Goal: Transaction & Acquisition: Obtain resource

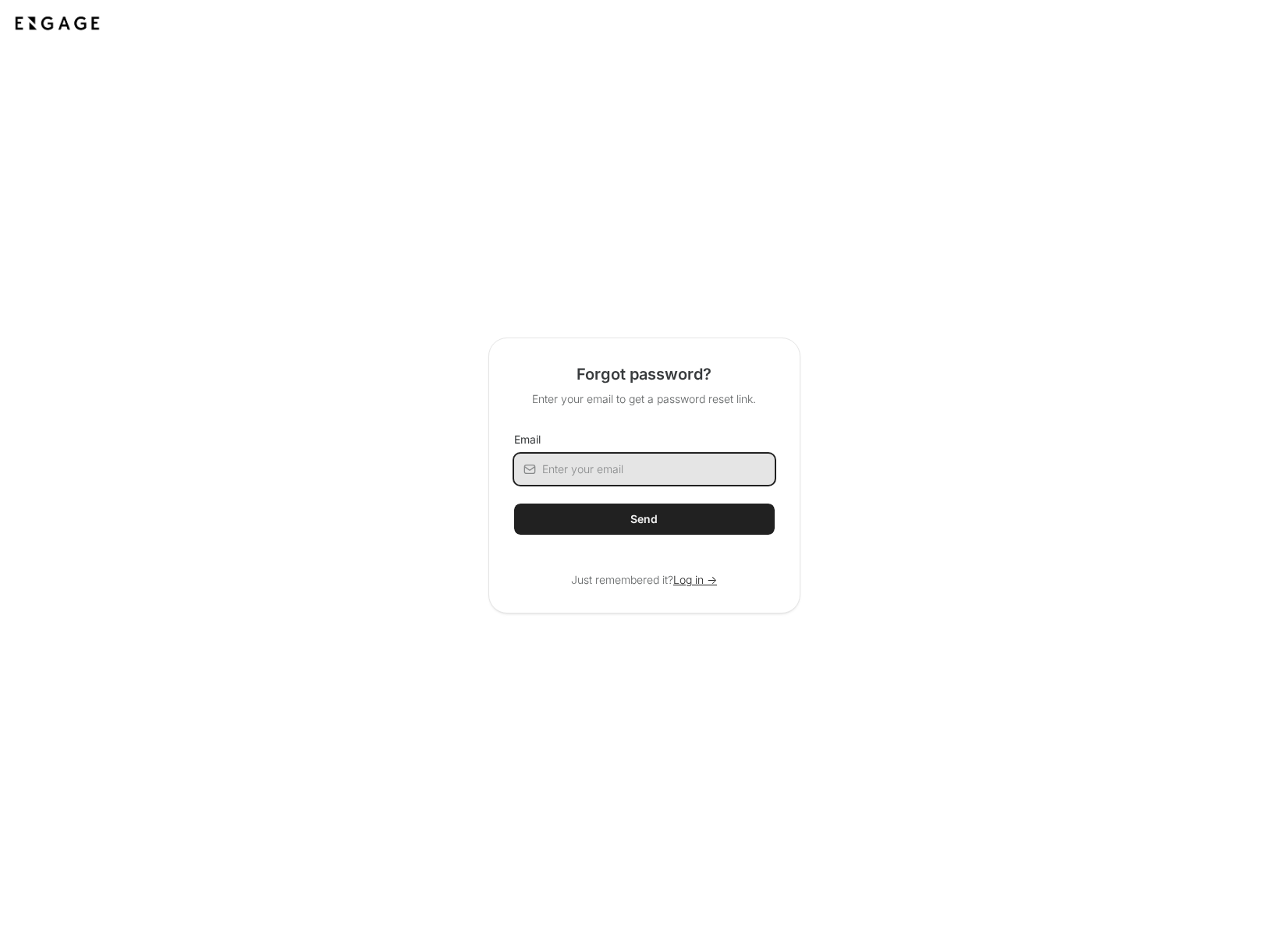
click at [644, 467] on input "Email" at bounding box center [658, 470] width 233 height 31
type input "adam@bricklayer.ai"
click at [622, 516] on button "Send" at bounding box center [644, 519] width 261 height 31
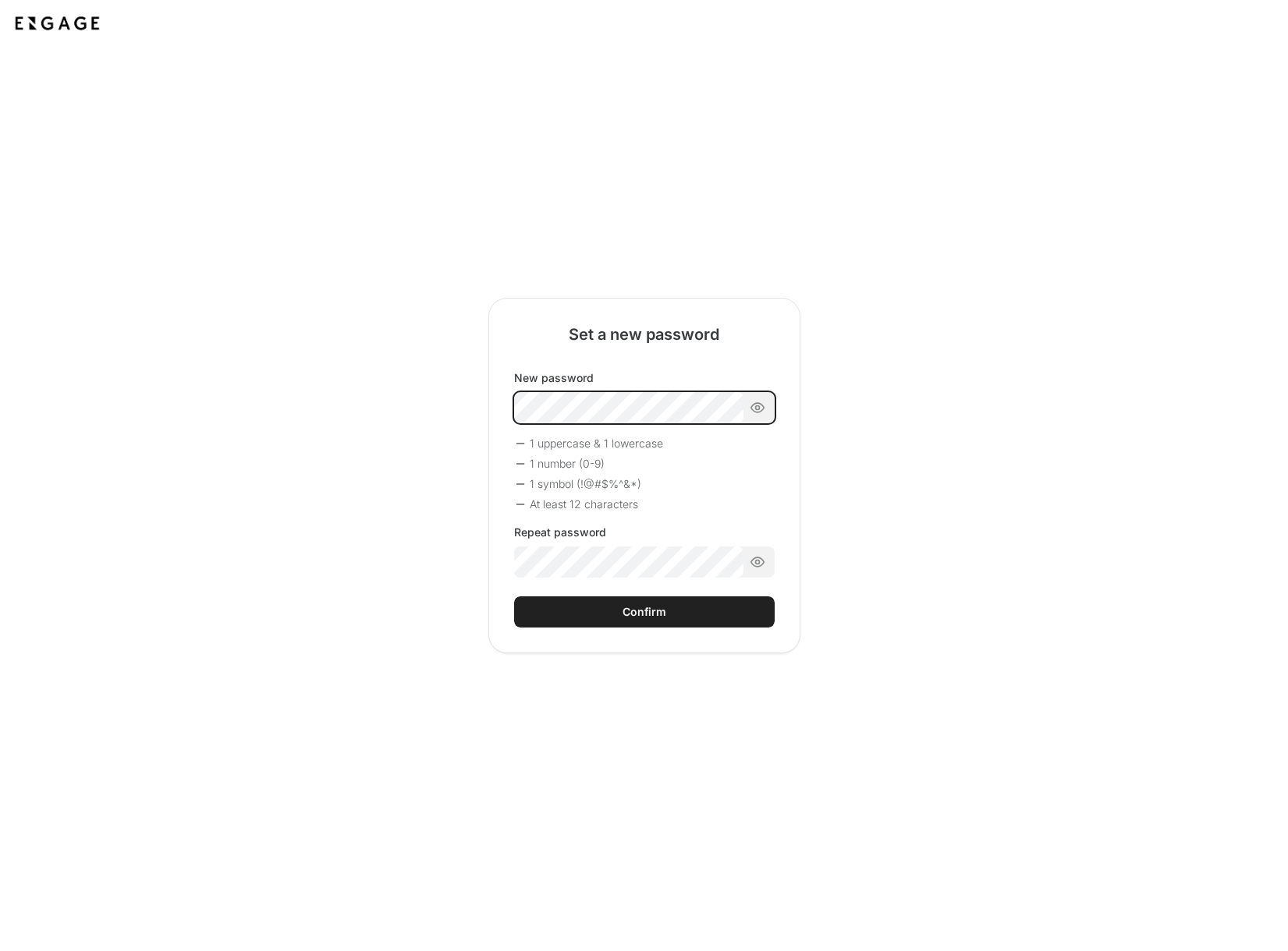
click at [655, 451] on div "New password 1 uppercase & 1 lowercase 1 number (0-9) 1 symbol (!@#$%^&*) At le…" at bounding box center [644, 474] width 261 height 208
click at [661, 618] on div "Confirm" at bounding box center [644, 611] width 44 height 16
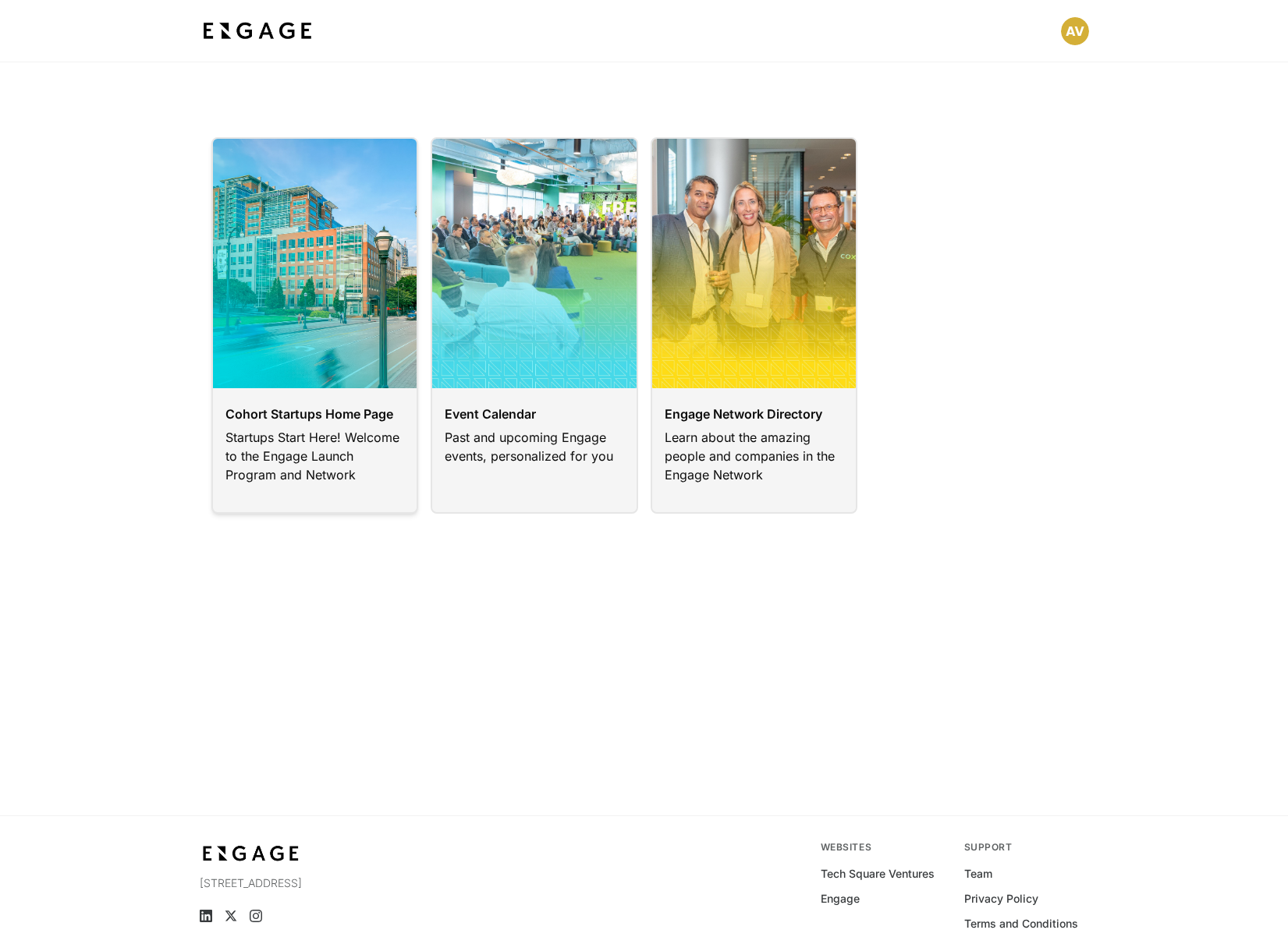
click at [304, 376] on link at bounding box center [315, 326] width 208 height 377
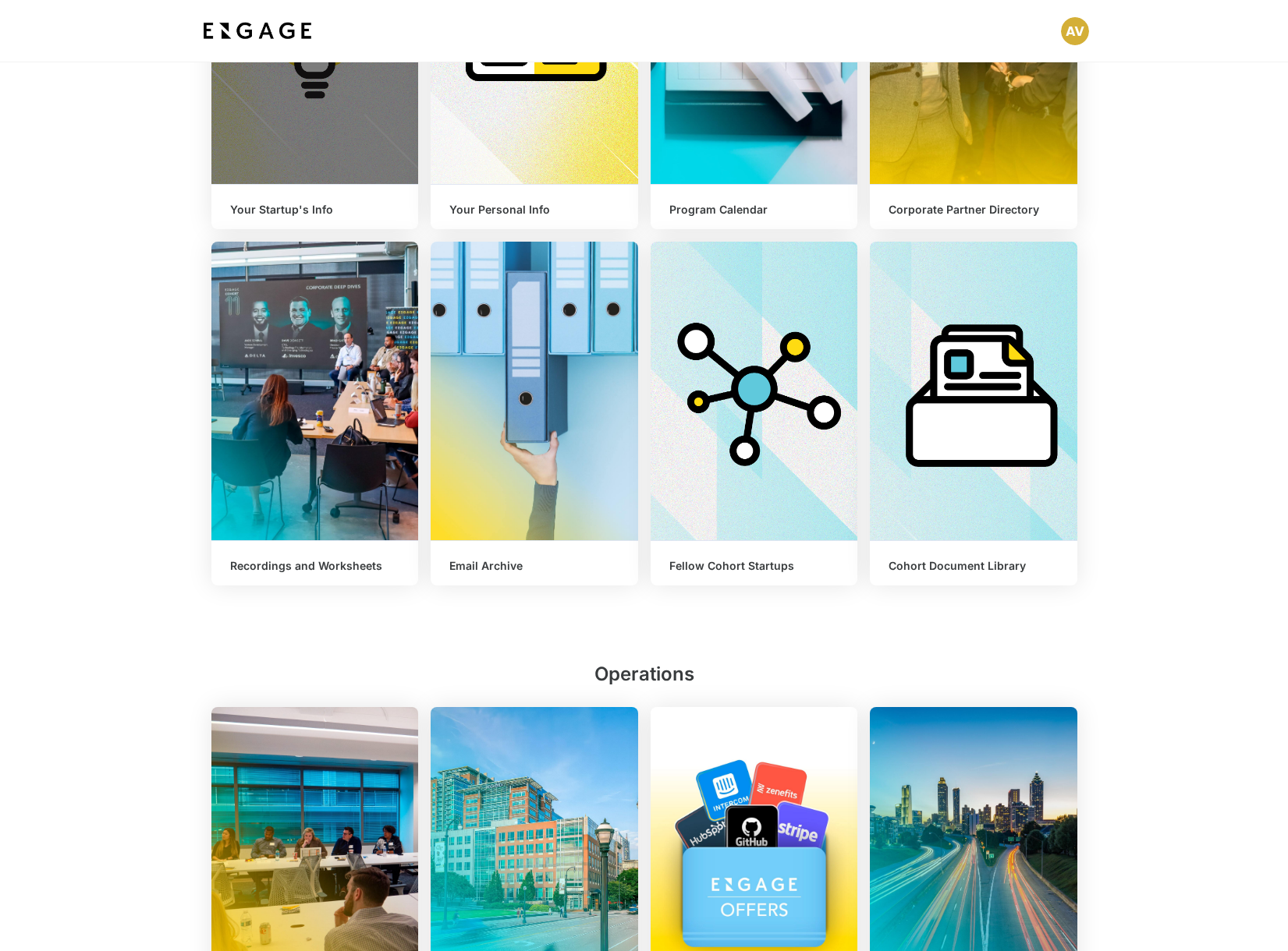
scroll to position [599, 0]
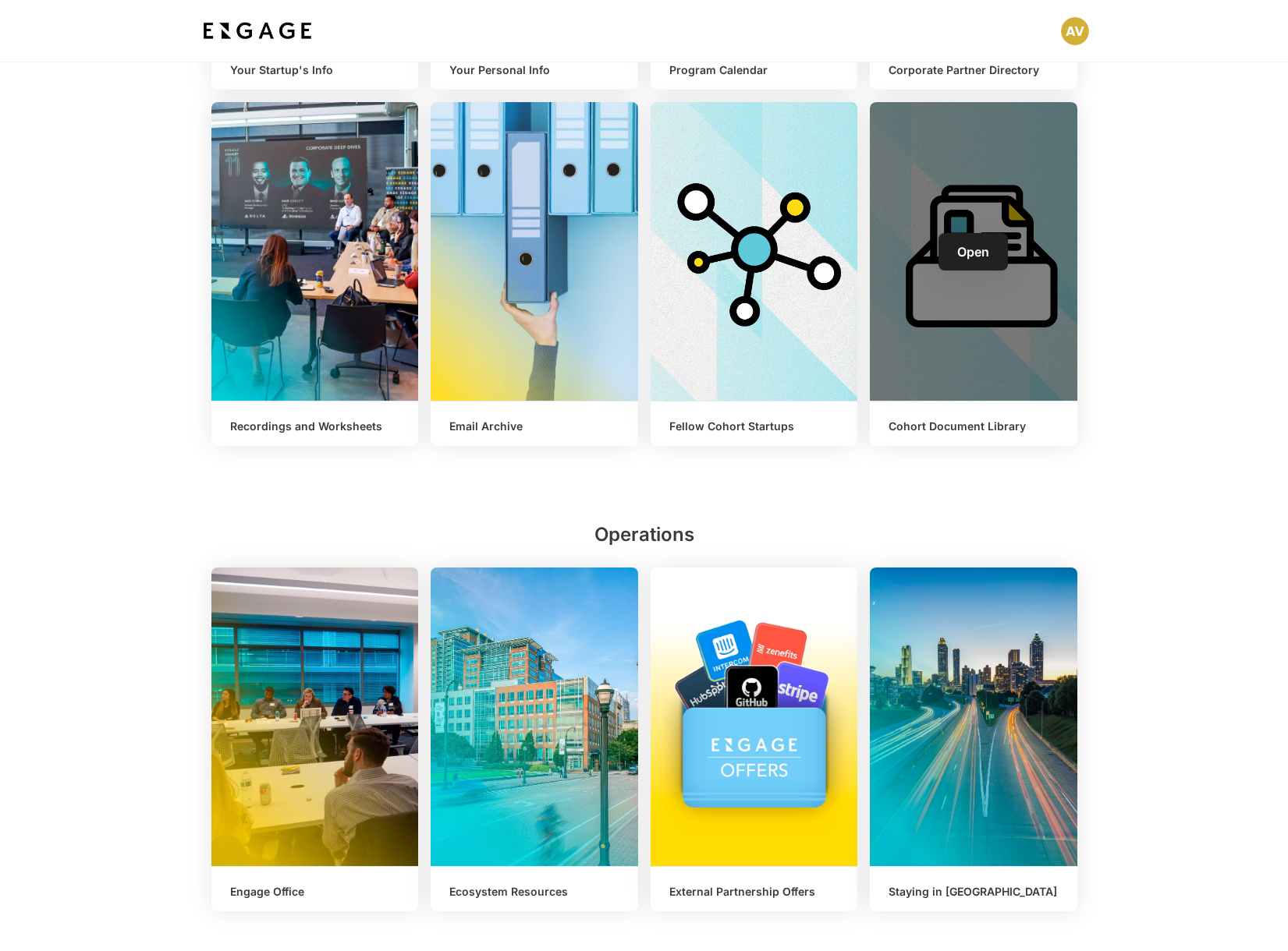
click at [1033, 379] on div "Open" at bounding box center [973, 252] width 208 height 298
click at [978, 250] on span "Open" at bounding box center [972, 252] width 32 height 16
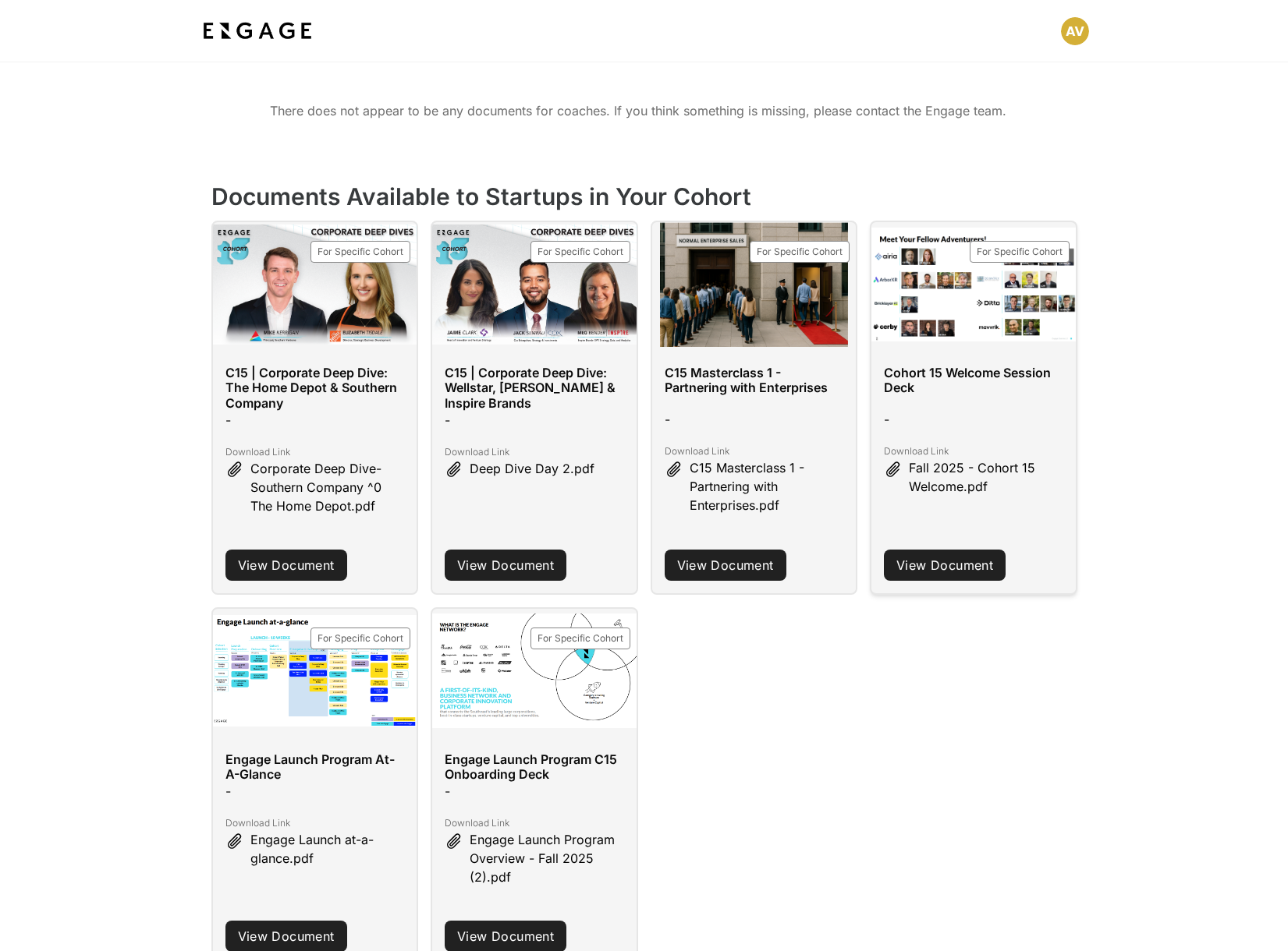
scroll to position [178, 0]
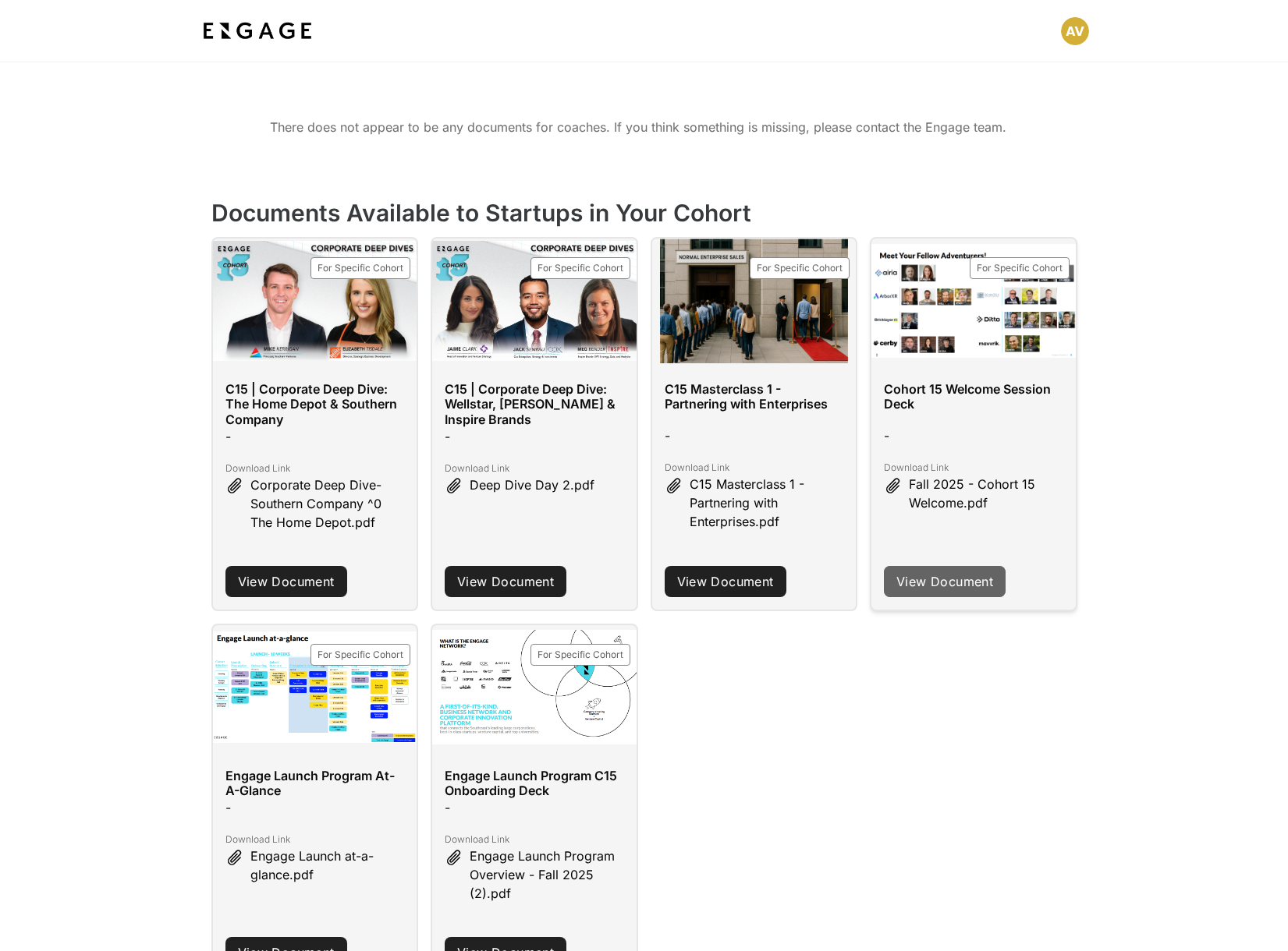
click at [936, 580] on link "View Document" at bounding box center [944, 582] width 122 height 31
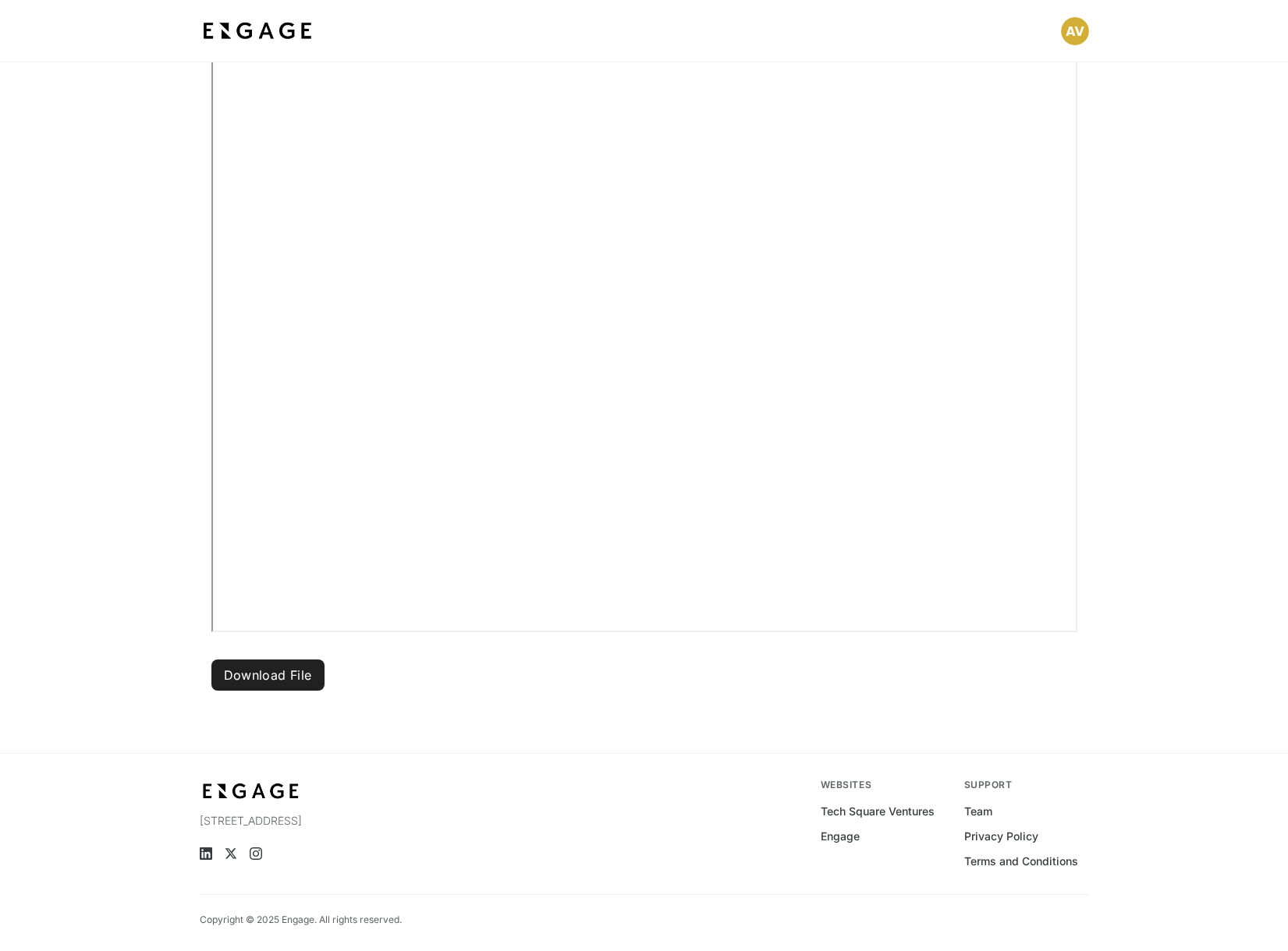
scroll to position [380, 0]
drag, startPoint x: 1158, startPoint y: 139, endPoint x: 1102, endPoint y: 118, distance: 59.8
click at [1158, 139] on div "Download File" at bounding box center [644, 269] width 1288 height 870
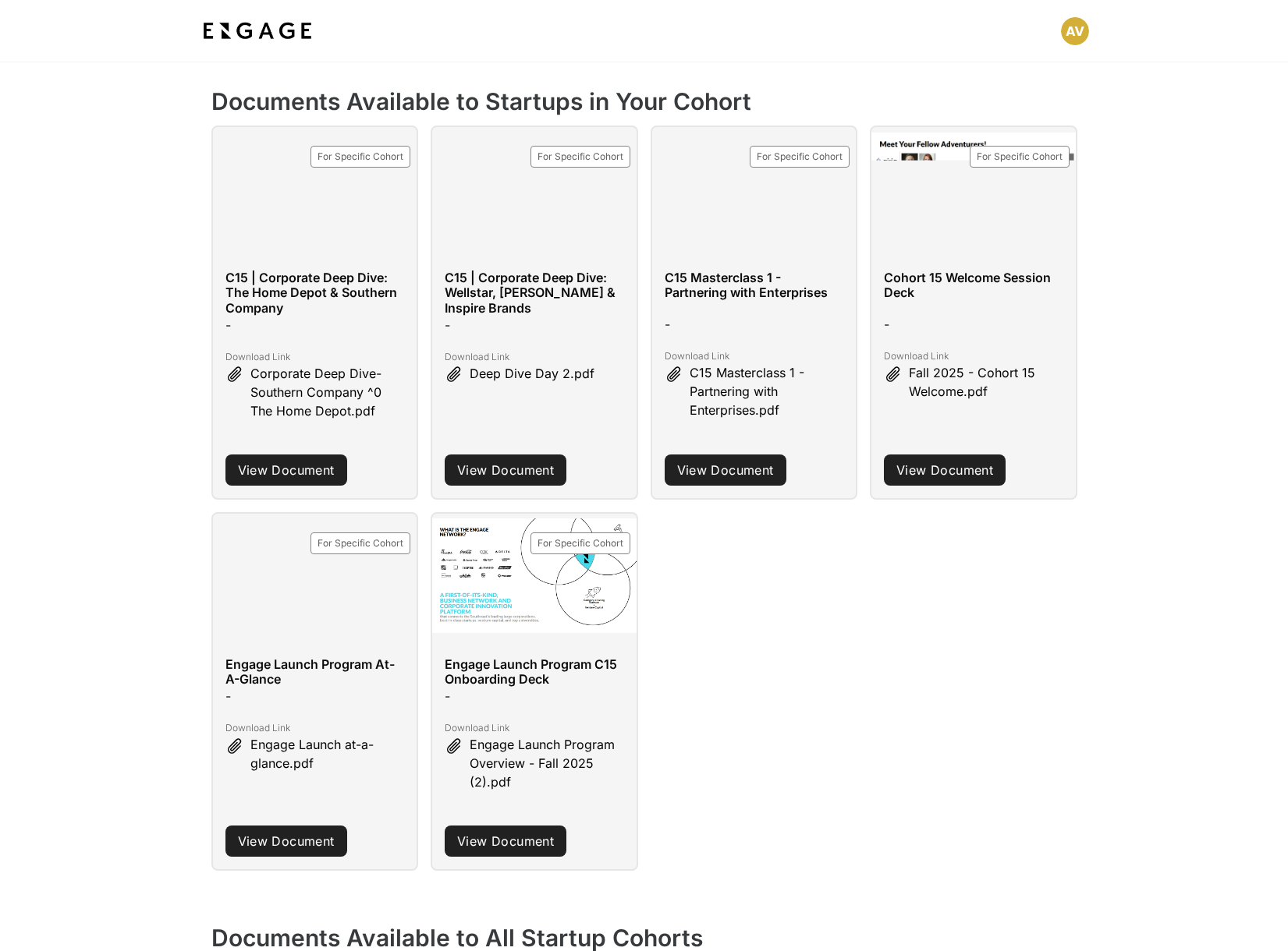
scroll to position [374, 0]
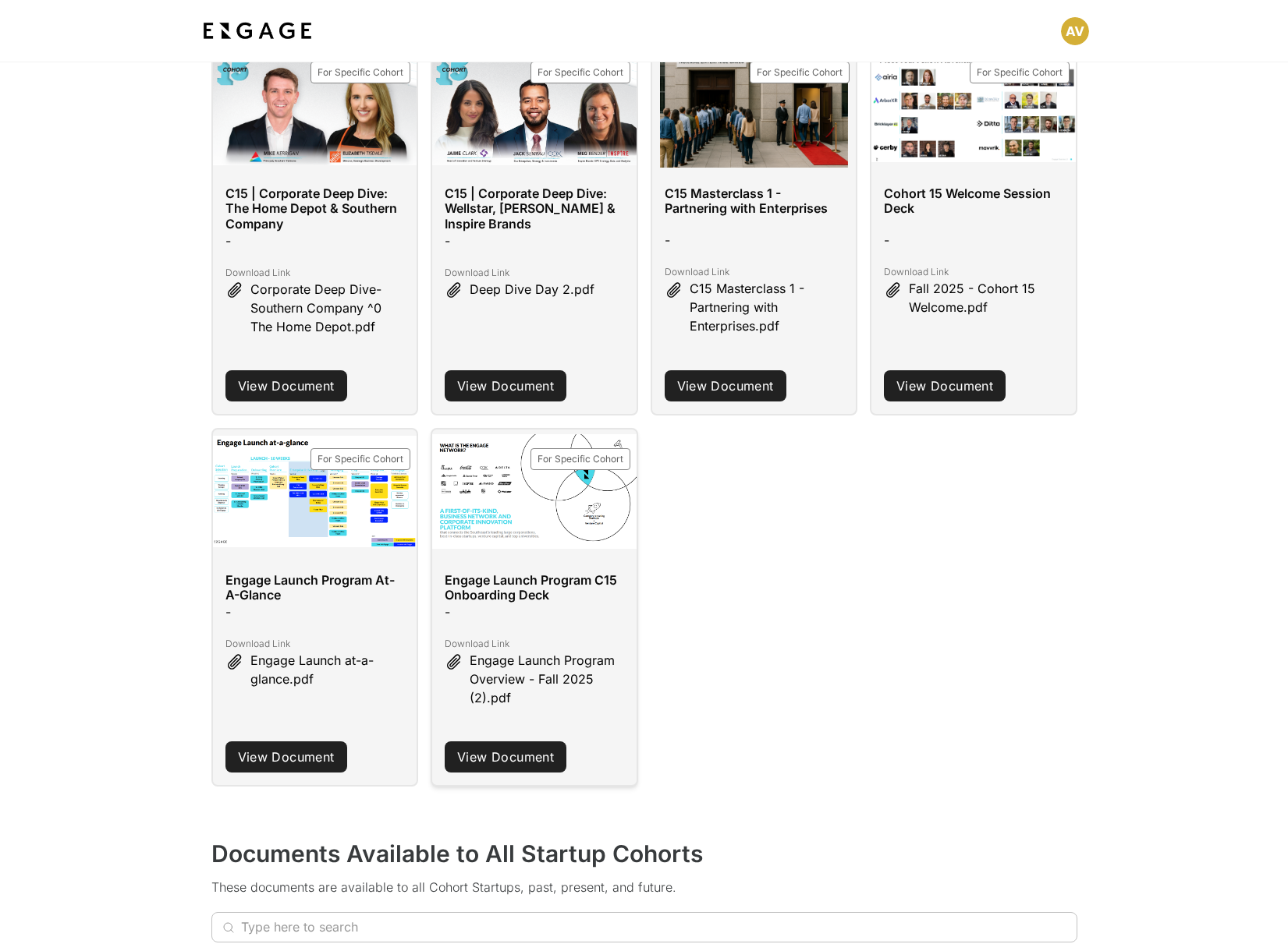
click at [515, 756] on link "View Document" at bounding box center [505, 757] width 122 height 31
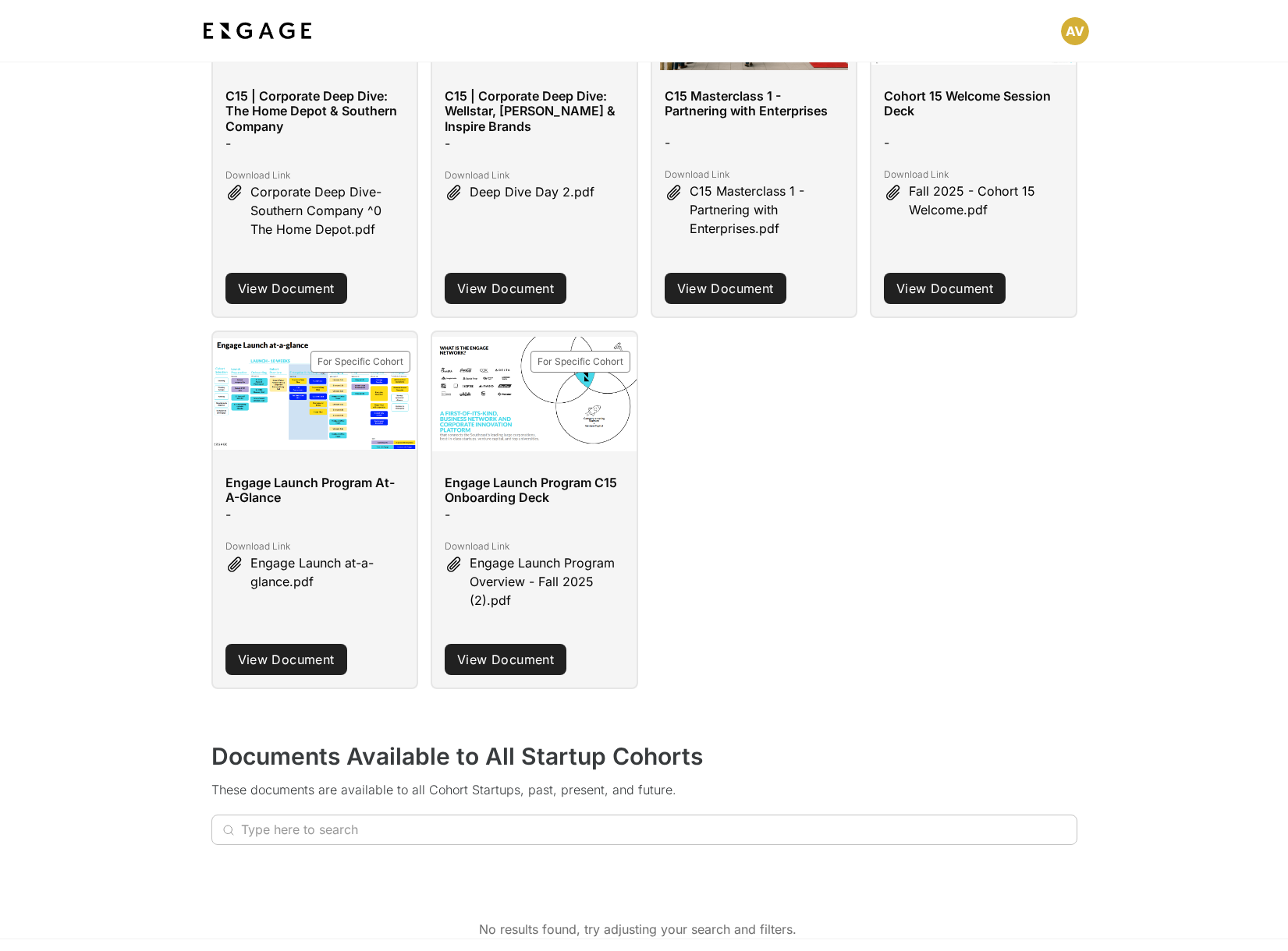
scroll to position [524, 0]
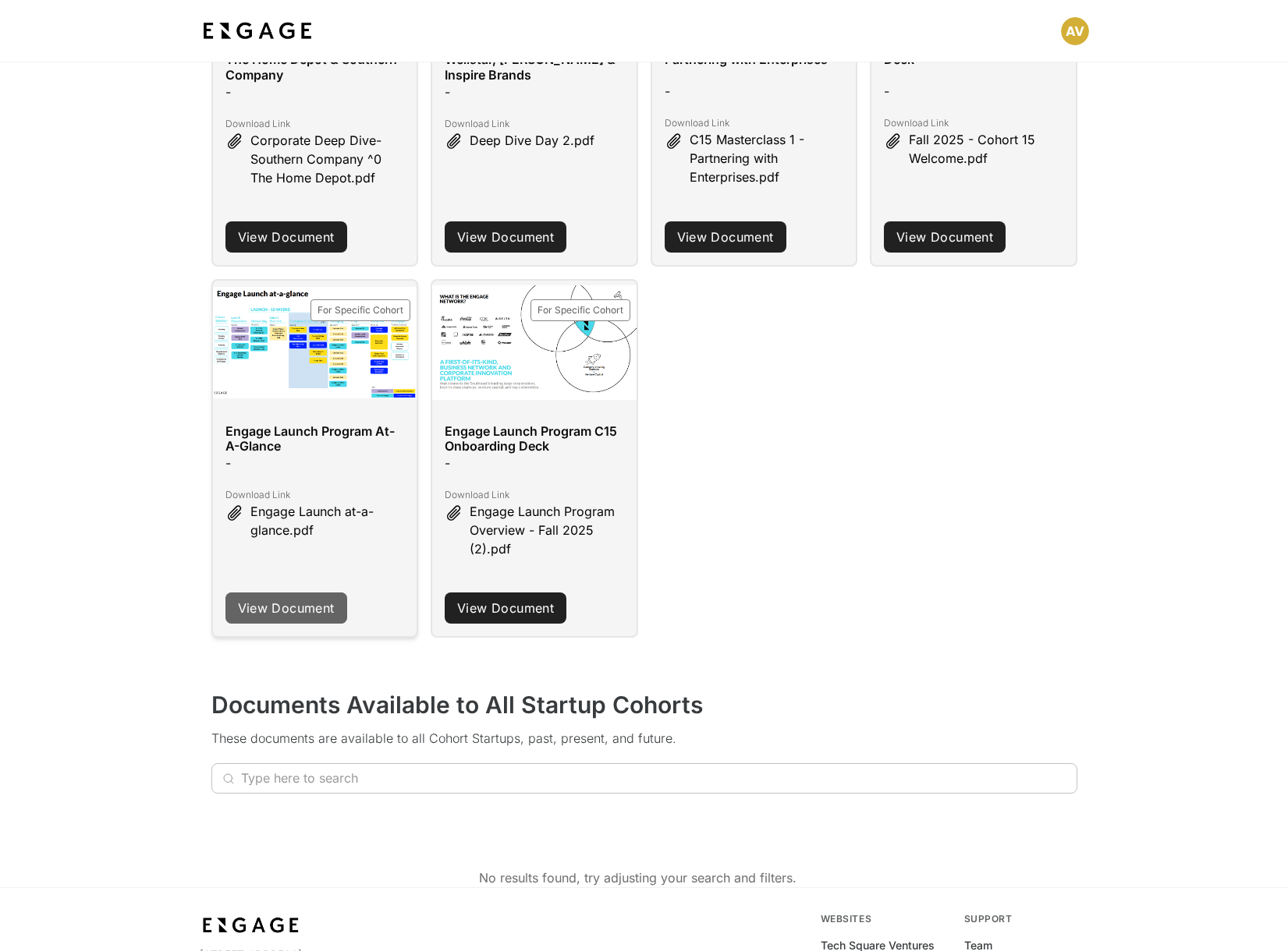
click at [294, 603] on link "View Document" at bounding box center [286, 609] width 122 height 31
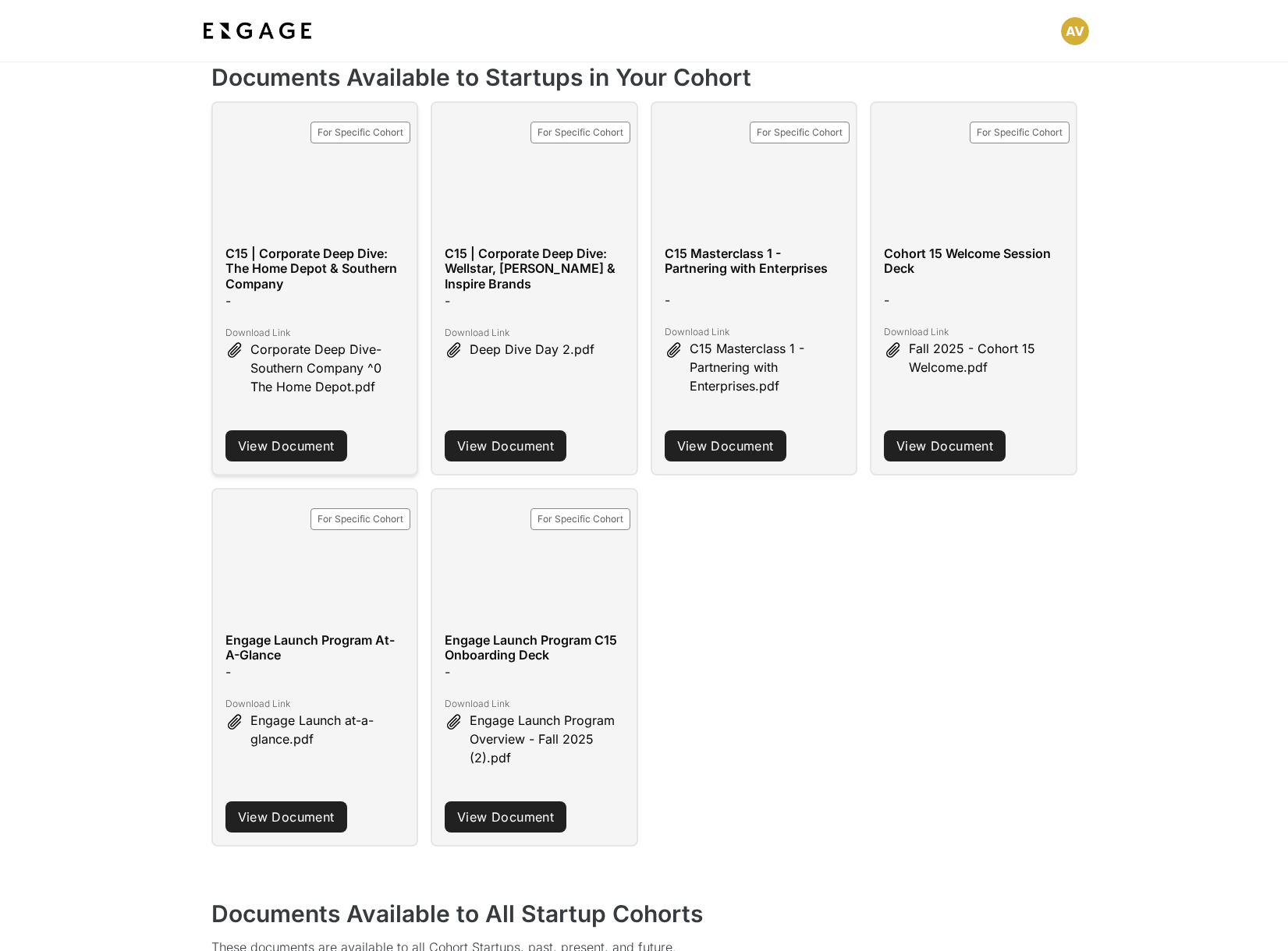
scroll to position [315, 0]
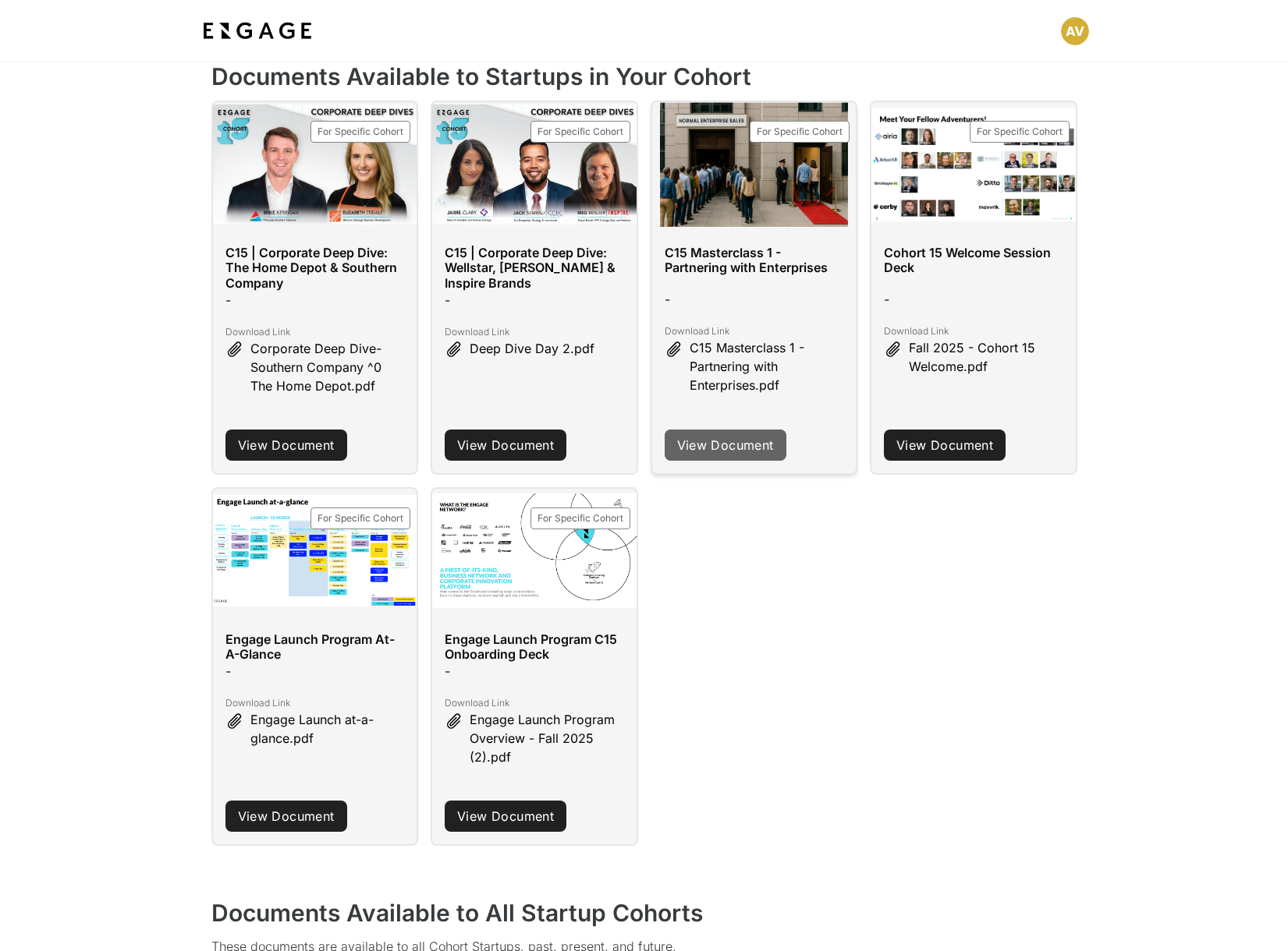
click at [741, 441] on link "View Document" at bounding box center [725, 445] width 122 height 31
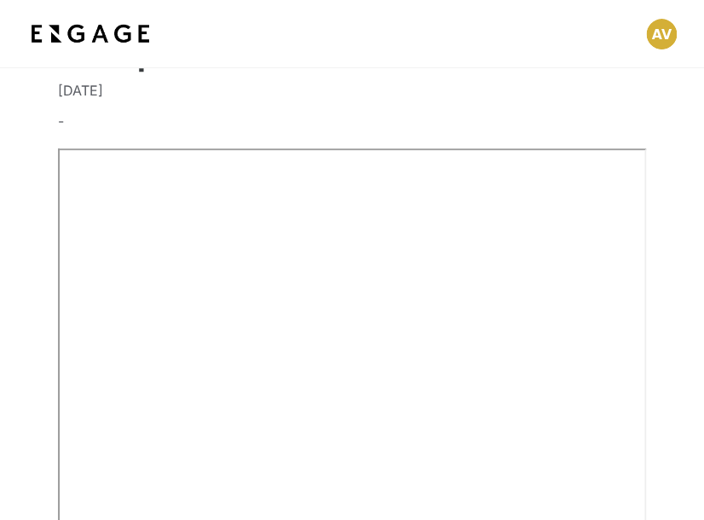
scroll to position [135, 0]
